Goal: Transaction & Acquisition: Book appointment/travel/reservation

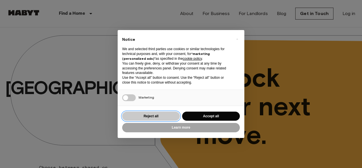
click at [173, 117] on button "Reject all" at bounding box center [151, 115] width 58 height 9
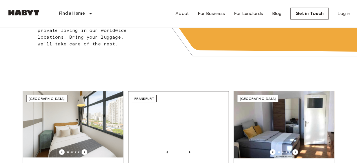
scroll to position [198, 0]
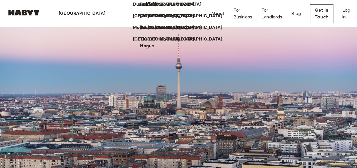
click at [108, 14] on icon at bounding box center [108, 14] width 0 height 0
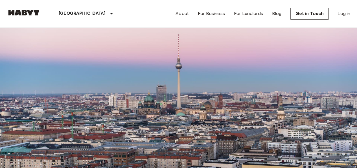
click at [47, 56] on input "Move-in date" at bounding box center [27, 55] width 40 height 6
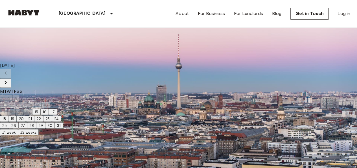
click at [9, 79] on icon "Next month" at bounding box center [5, 82] width 7 height 7
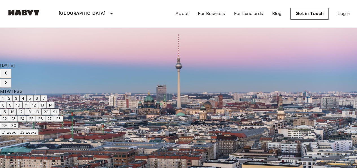
click at [9, 79] on icon "Next month" at bounding box center [5, 82] width 7 height 7
click at [45, 128] on button "31" at bounding box center [40, 125] width 8 height 6
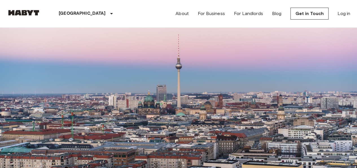
scroll to position [311, 0]
drag, startPoint x: 57, startPoint y: 58, endPoint x: 8, endPoint y: 56, distance: 49.2
click at [8, 56] on div "**********" at bounding box center [33, 49] width 53 height 16
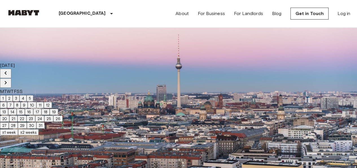
click at [9, 79] on icon "Next month" at bounding box center [5, 82] width 7 height 7
click at [6, 95] on button "1" at bounding box center [3, 98] width 6 height 6
type input "**********"
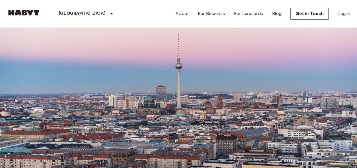
scroll to position [2091, 0]
click at [27, 76] on label "Max price" at bounding box center [17, 78] width 20 height 5
click at [68, 83] on input "Max price" at bounding box center [37, 88] width 61 height 11
type input "***"
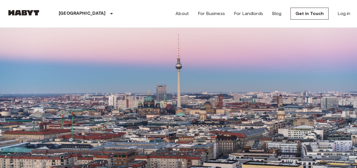
scroll to position [0, 0]
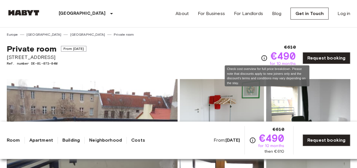
click at [266, 57] on icon "Check cost overview for full price breakdown. Please note that discounts apply …" at bounding box center [264, 58] width 7 height 7
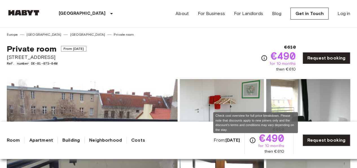
click at [255, 139] on icon "Check cost overview for full price breakdown. Please note that discounts apply …" at bounding box center [252, 139] width 7 height 7
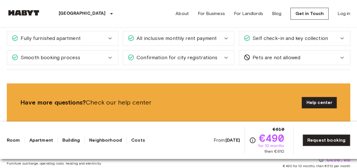
scroll to position [367, 0]
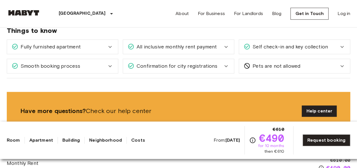
click at [213, 50] on div "All inclusive monthly rent payment" at bounding box center [178, 47] width 111 height 14
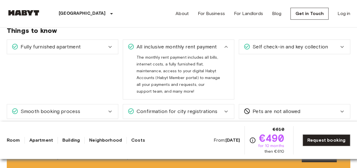
click at [213, 50] on div "All inclusive monthly rent payment" at bounding box center [178, 47] width 111 height 14
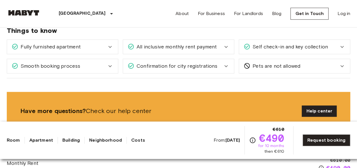
click at [262, 50] on div "Self check-in and key collection" at bounding box center [294, 47] width 111 height 14
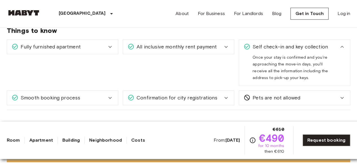
click at [262, 51] on div "Self check-in and key collection" at bounding box center [294, 47] width 111 height 14
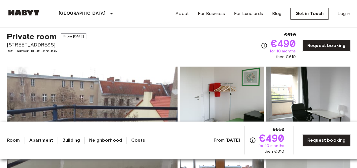
scroll to position [0, 0]
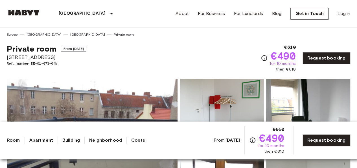
drag, startPoint x: 293, startPoint y: 0, endPoint x: 262, endPoint y: 30, distance: 43.0
click at [262, 30] on div "Europe Germany Berlin Private room" at bounding box center [179, 32] width 344 height 10
drag, startPoint x: 43, startPoint y: 57, endPoint x: 5, endPoint y: 58, distance: 37.6
copy span "[STREET_ADDRESS]"
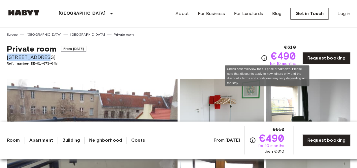
click at [265, 56] on icon "Check cost overview for full price breakdown. Please note that discounts apply …" at bounding box center [265, 58] width 6 height 6
click at [267, 58] on icon "Check cost overview for full price breakdown. Please note that discounts apply …" at bounding box center [264, 58] width 7 height 7
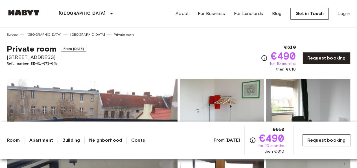
click at [312, 134] on div "From: Nov 4 2025 €610 €490 for 10 months then €610 Request booking" at bounding box center [282, 140] width 137 height 28
click at [313, 136] on link "Request booking" at bounding box center [327, 140] width 48 height 12
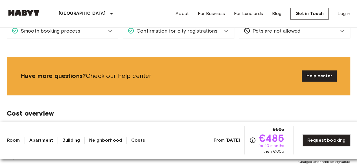
scroll to position [509, 0]
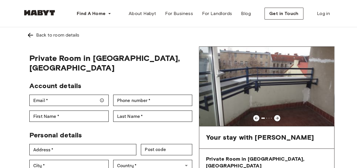
click at [279, 116] on icon at bounding box center [277, 118] width 5 height 5
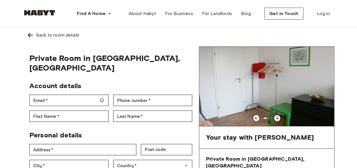
click at [279, 116] on icon at bounding box center [277, 118] width 5 height 5
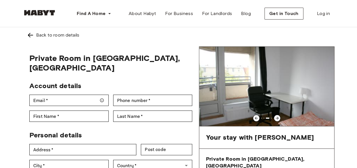
click at [279, 116] on icon at bounding box center [277, 118] width 5 height 5
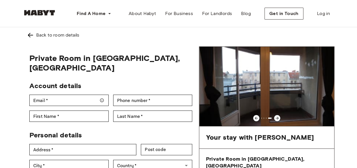
click at [279, 116] on icon at bounding box center [277, 118] width 5 height 5
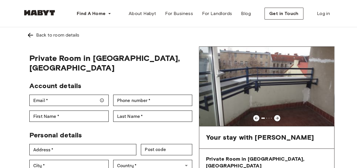
click at [279, 116] on icon at bounding box center [277, 118] width 5 height 5
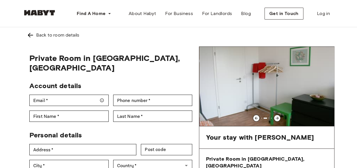
click at [279, 116] on icon at bounding box center [277, 118] width 5 height 5
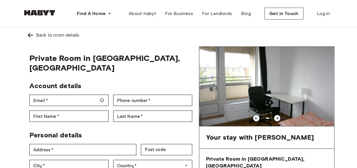
click at [279, 116] on icon at bounding box center [277, 118] width 5 height 5
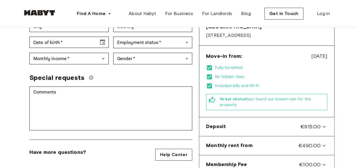
scroll to position [170, 0]
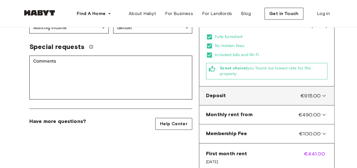
click at [223, 92] on span "Deposit" at bounding box center [216, 95] width 20 height 7
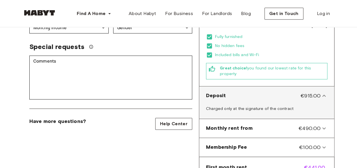
click at [223, 92] on span "Deposit" at bounding box center [216, 95] width 20 height 7
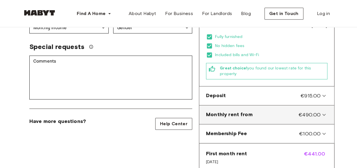
click at [228, 107] on from-panel "Monthly rent from €490.00" at bounding box center [267, 114] width 131 height 14
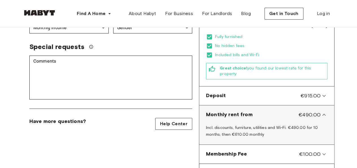
click at [228, 107] on from-panel "Monthly rent from €490.00" at bounding box center [267, 114] width 131 height 14
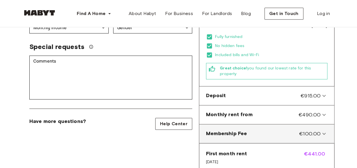
click at [235, 126] on Fee-panel "Membership Fee €100.00" at bounding box center [267, 133] width 131 height 14
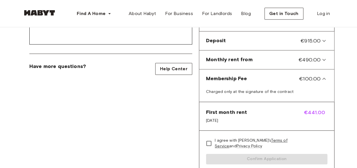
scroll to position [226, 0]
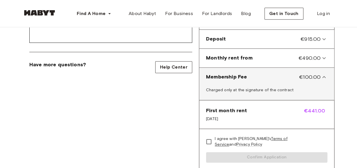
click at [234, 73] on span "Membership Fee" at bounding box center [226, 76] width 41 height 7
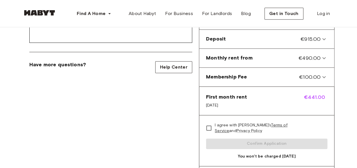
click at [231, 102] on span "Nov 4, 2025" at bounding box center [226, 105] width 41 height 6
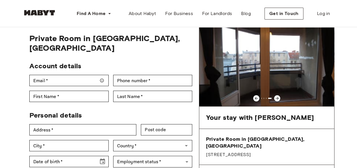
scroll to position [0, 0]
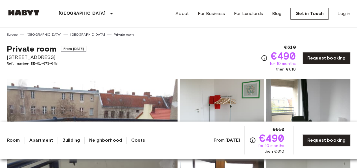
click at [212, 47] on div "Private room From Nov 4 2025 Stromstraße 36 Ref. number DE-01-073-04M €610 €490…" at bounding box center [179, 54] width 344 height 35
